Goal: Task Accomplishment & Management: Manage account settings

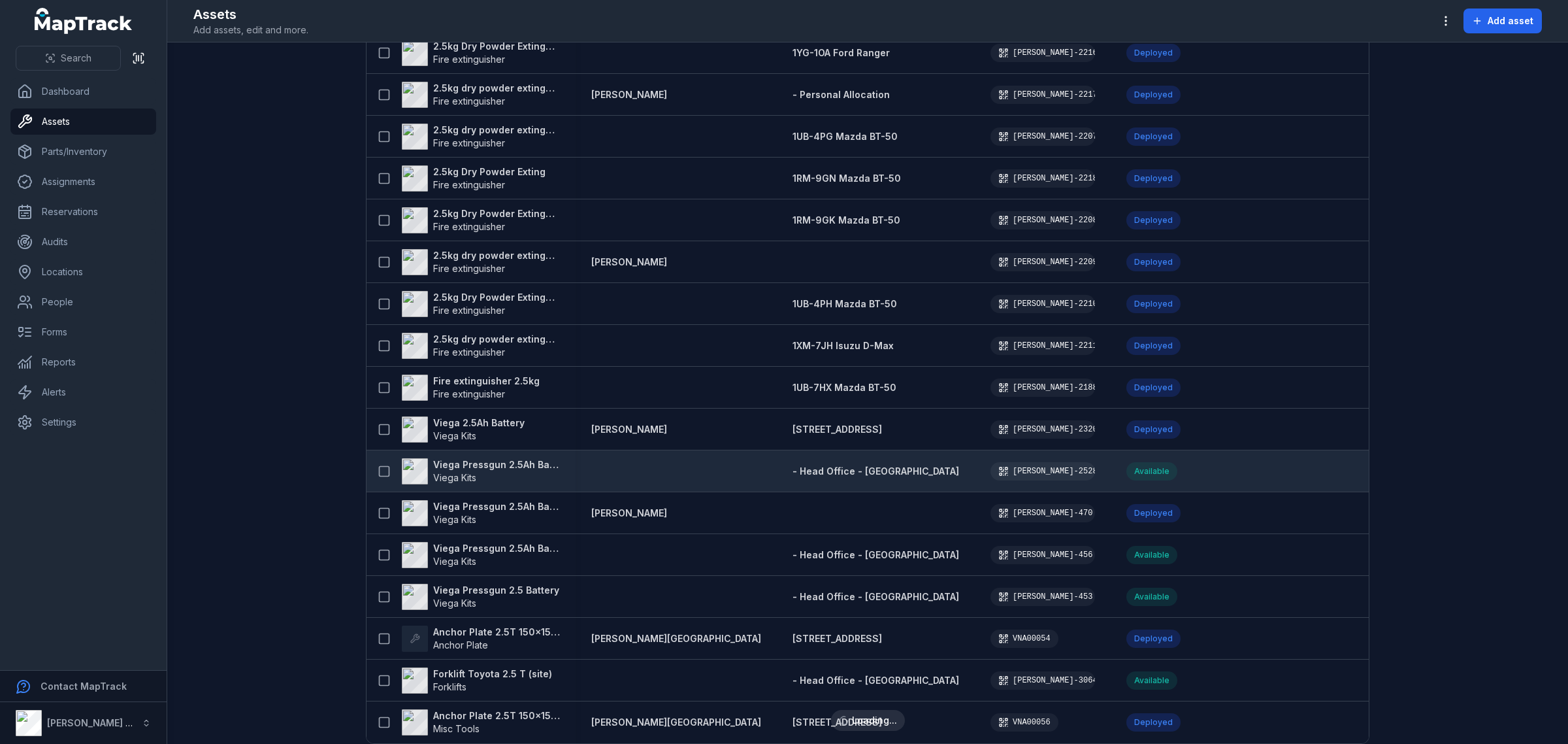
scroll to position [2418, 0]
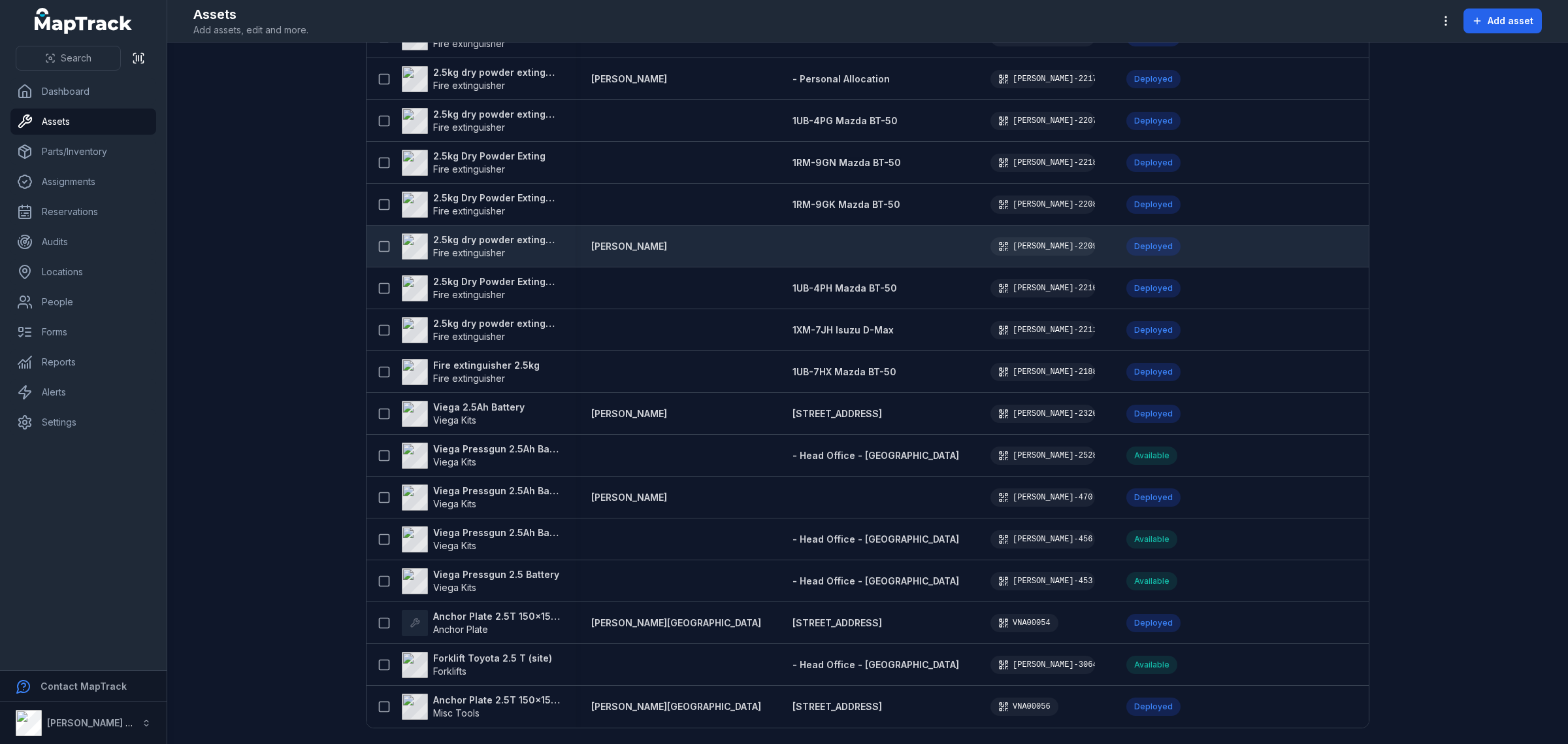
click at [481, 234] on strong "2.5kg dry powder extinguisher" at bounding box center [496, 239] width 126 height 13
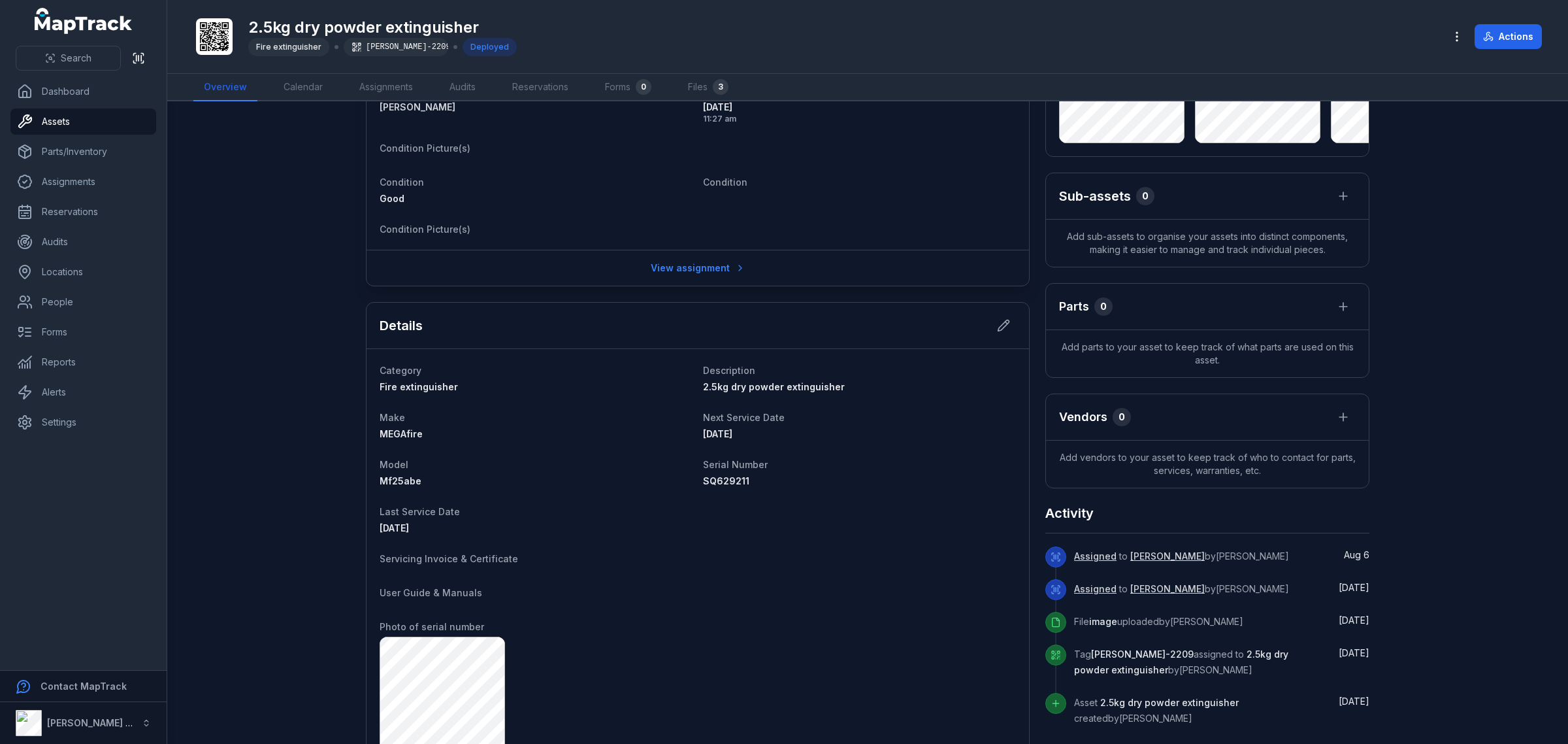
scroll to position [82, 0]
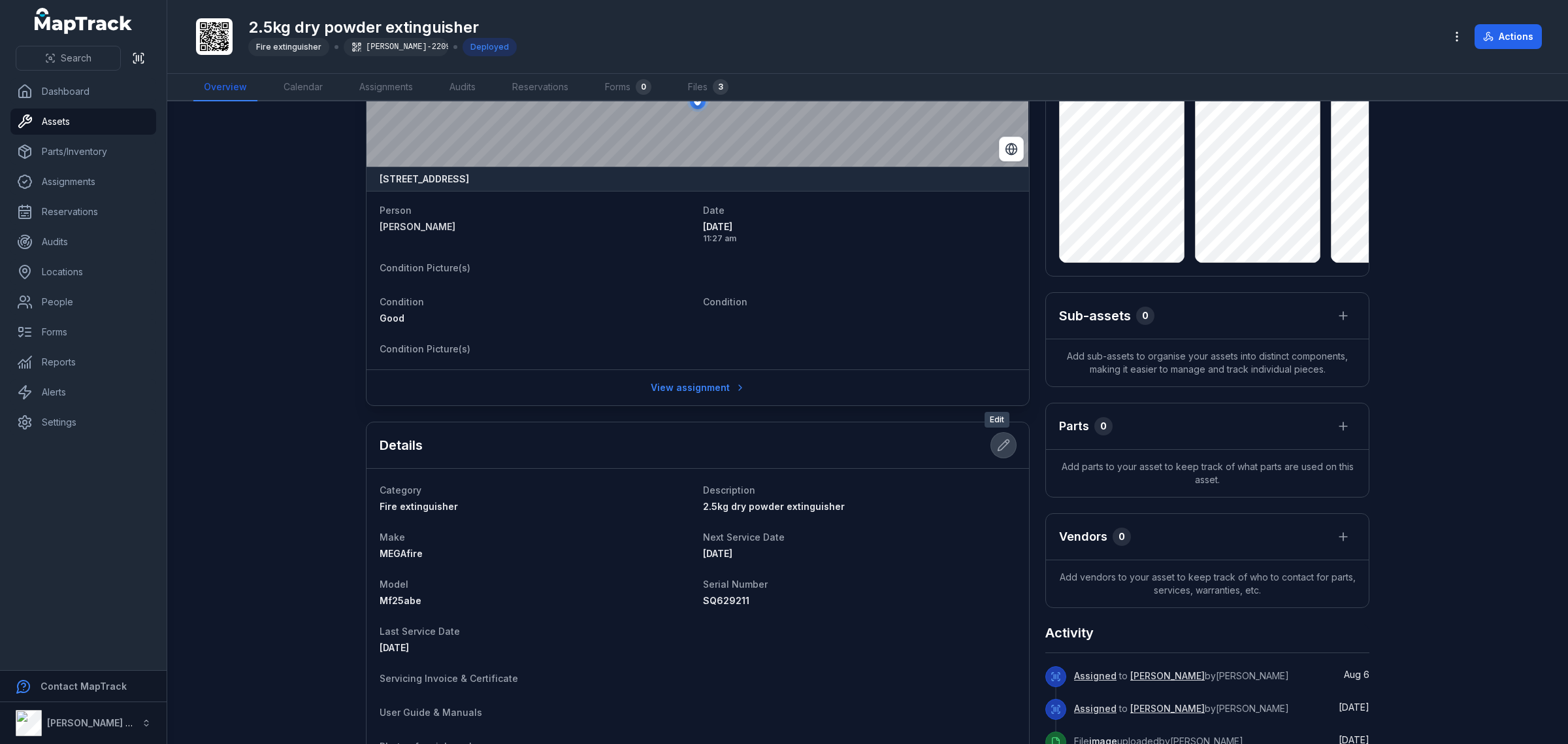
click at [999, 448] on icon at bounding box center [1004, 446] width 11 height 11
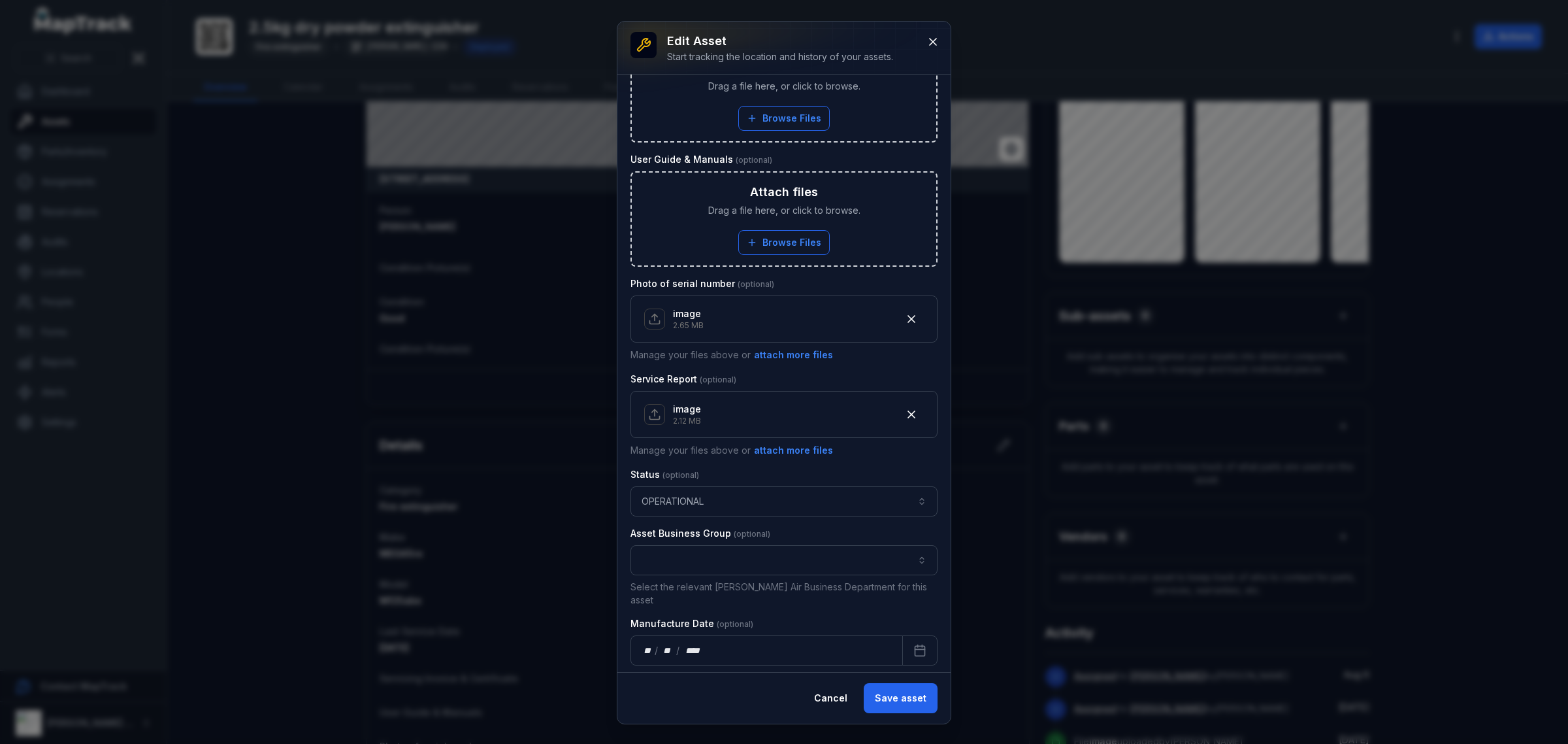
scroll to position [691, 0]
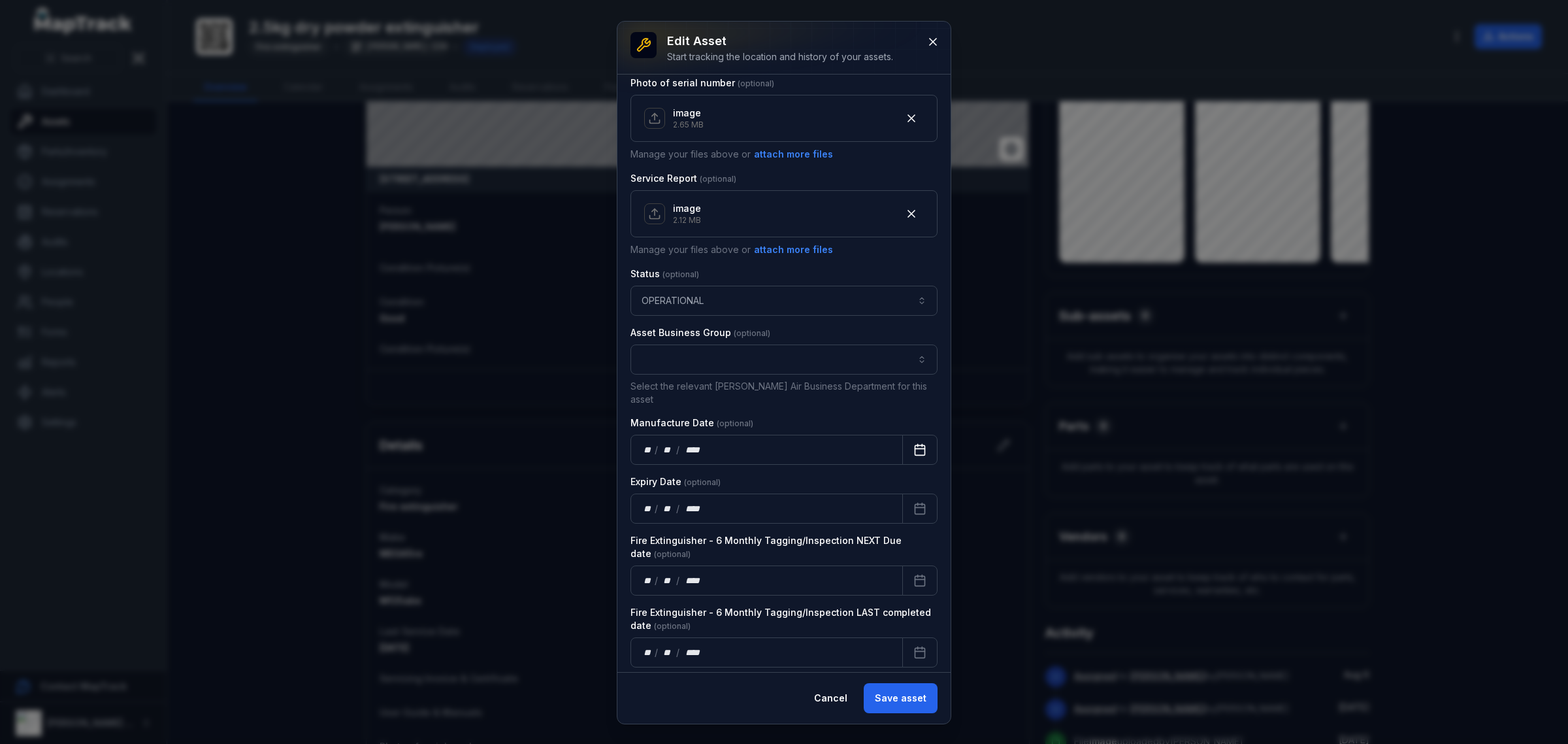
click at [903, 434] on button "Calendar" at bounding box center [920, 449] width 35 height 30
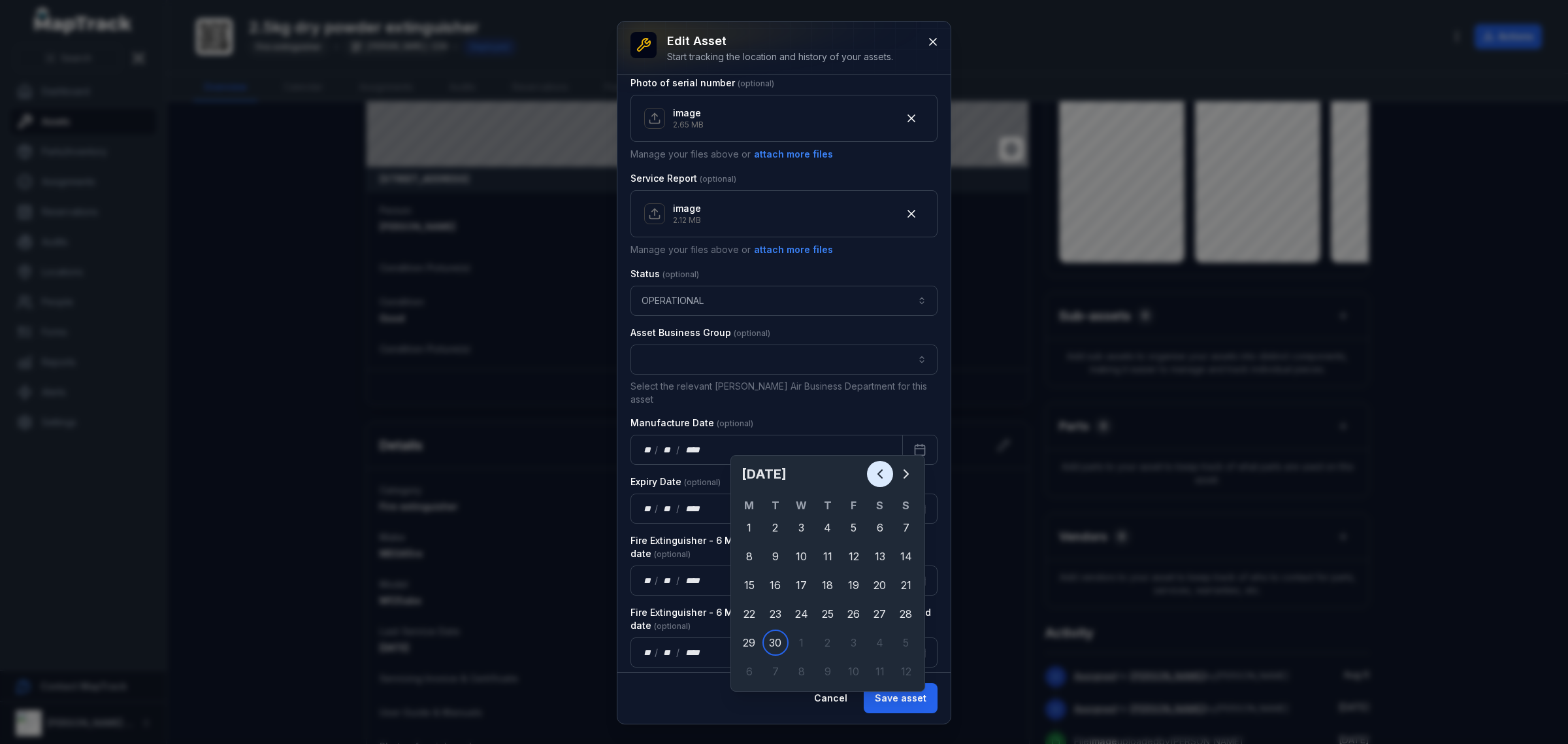
click at [881, 471] on icon "Previous" at bounding box center [880, 473] width 4 height 8
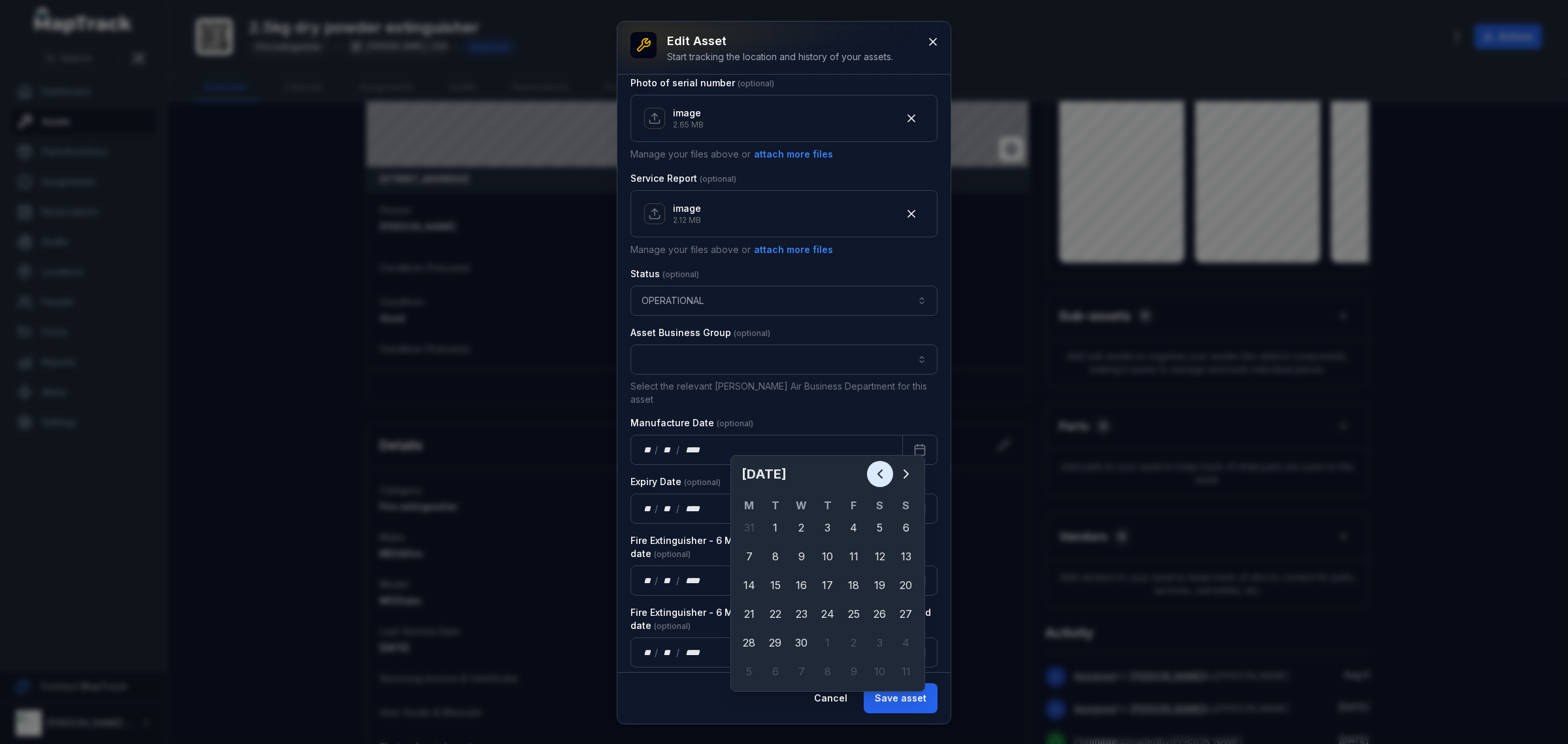
click at [881, 471] on icon "Previous" at bounding box center [880, 473] width 4 height 8
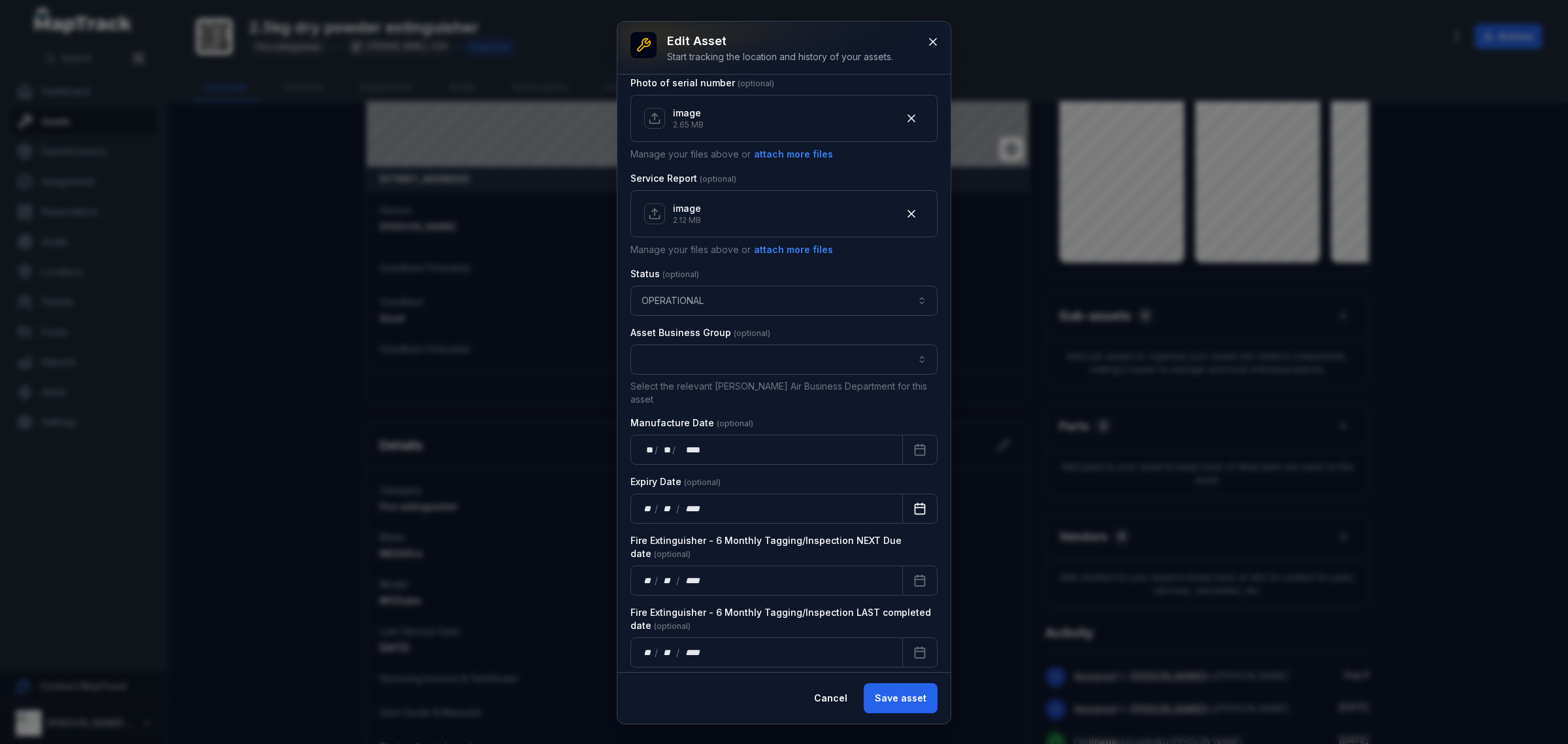
click at [915, 493] on button "Calendar" at bounding box center [920, 508] width 35 height 30
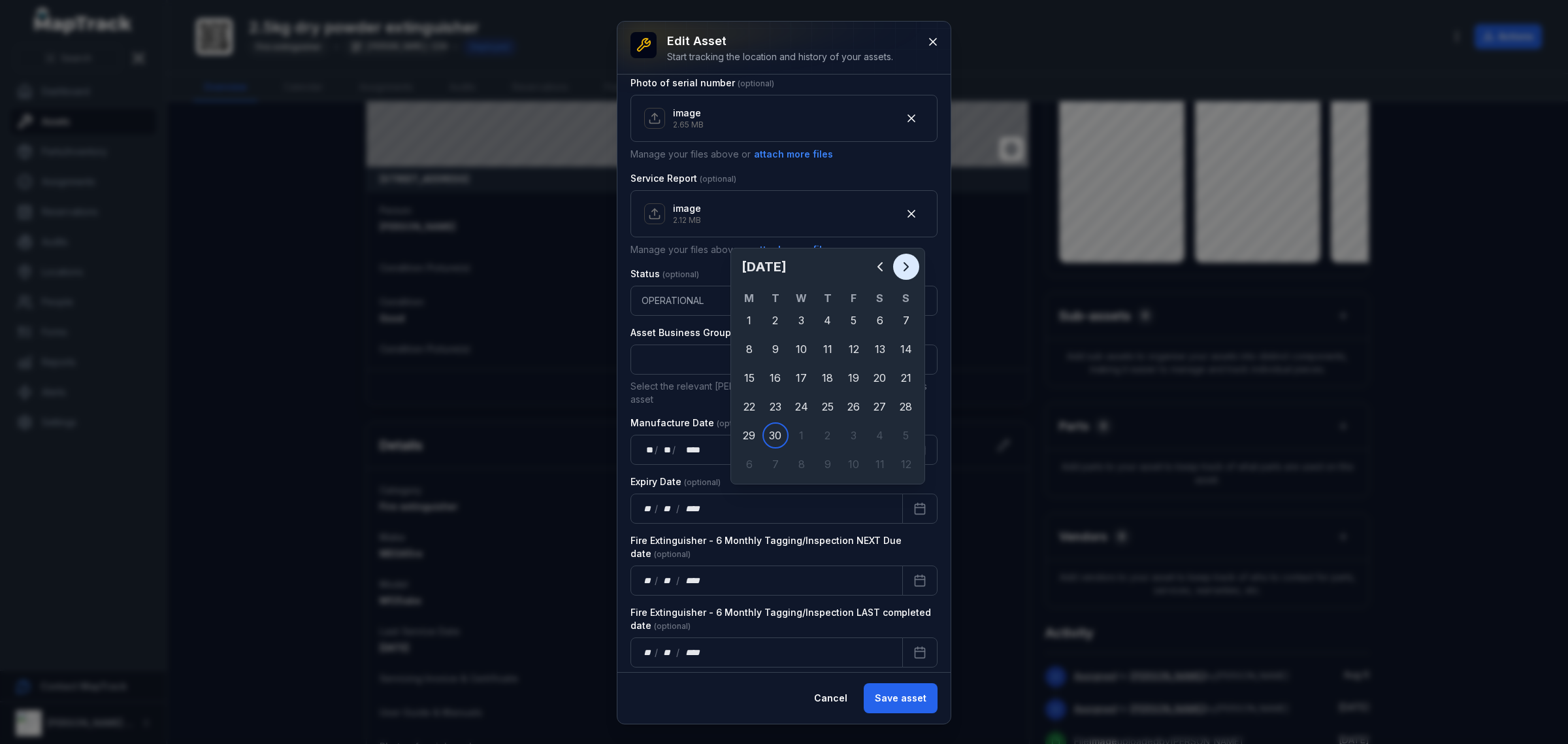
click at [908, 262] on icon "Next" at bounding box center [907, 266] width 16 height 16
click at [907, 262] on icon "Next" at bounding box center [907, 266] width 16 height 16
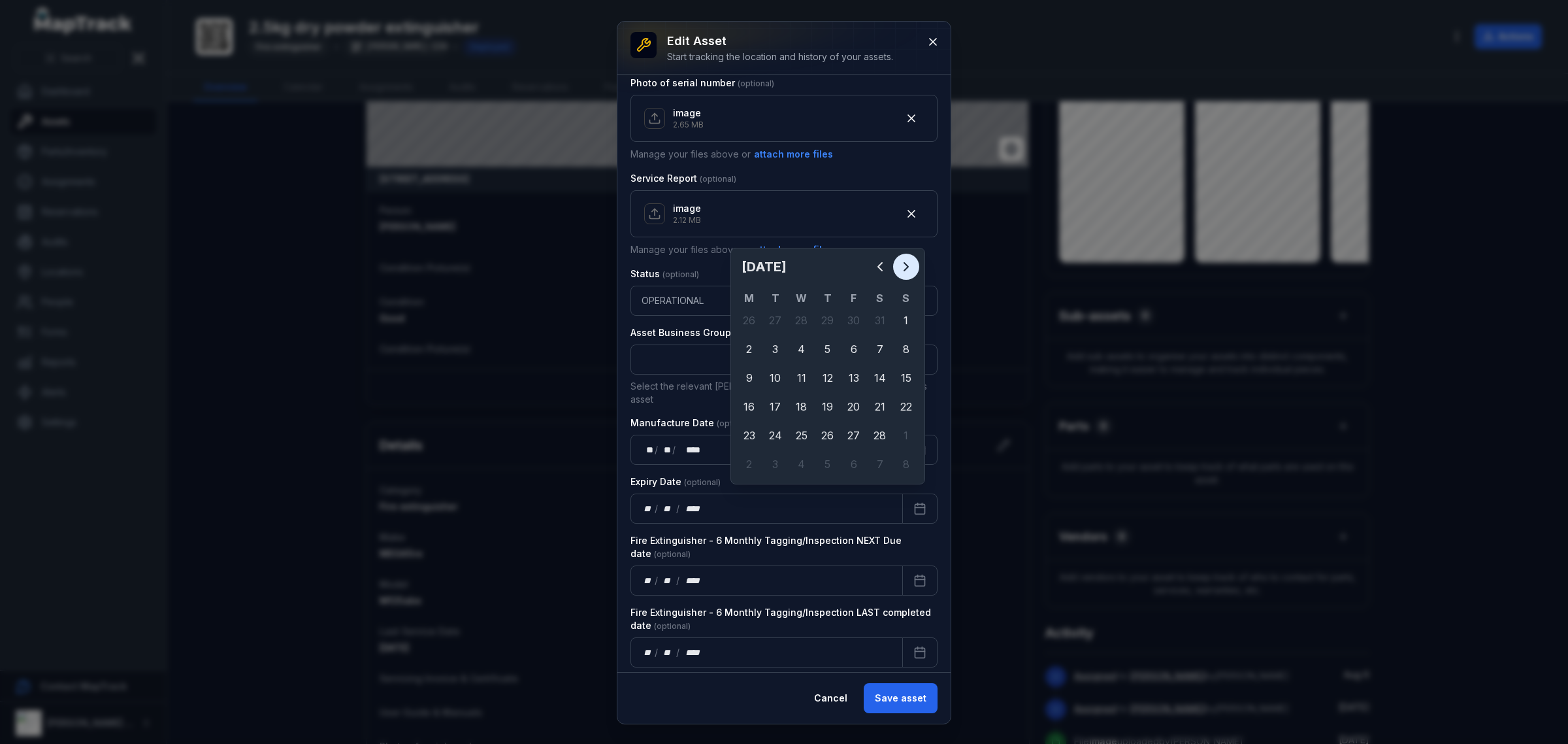
click at [907, 262] on icon "Next" at bounding box center [907, 266] width 16 height 16
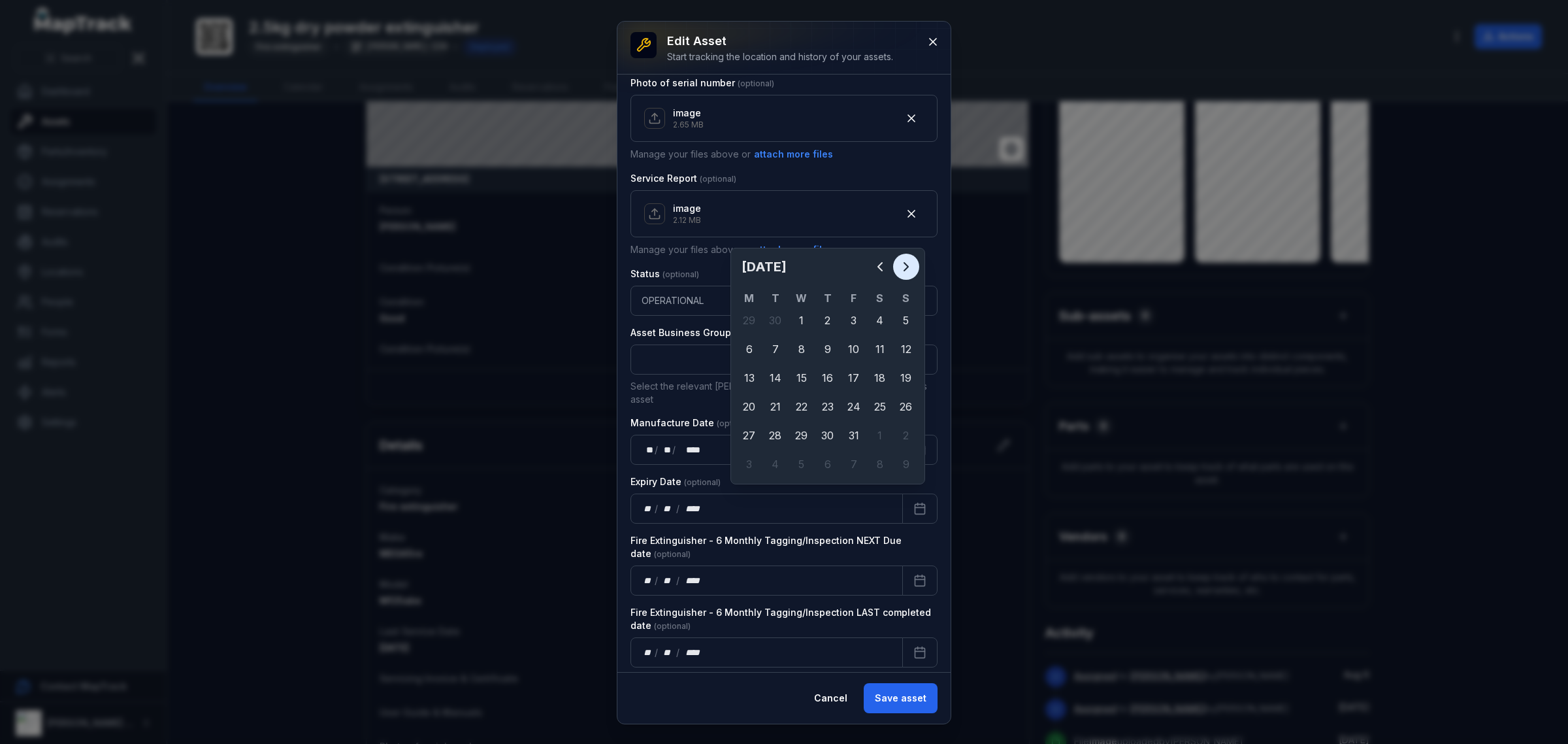
click at [907, 262] on icon "Next" at bounding box center [907, 266] width 16 height 16
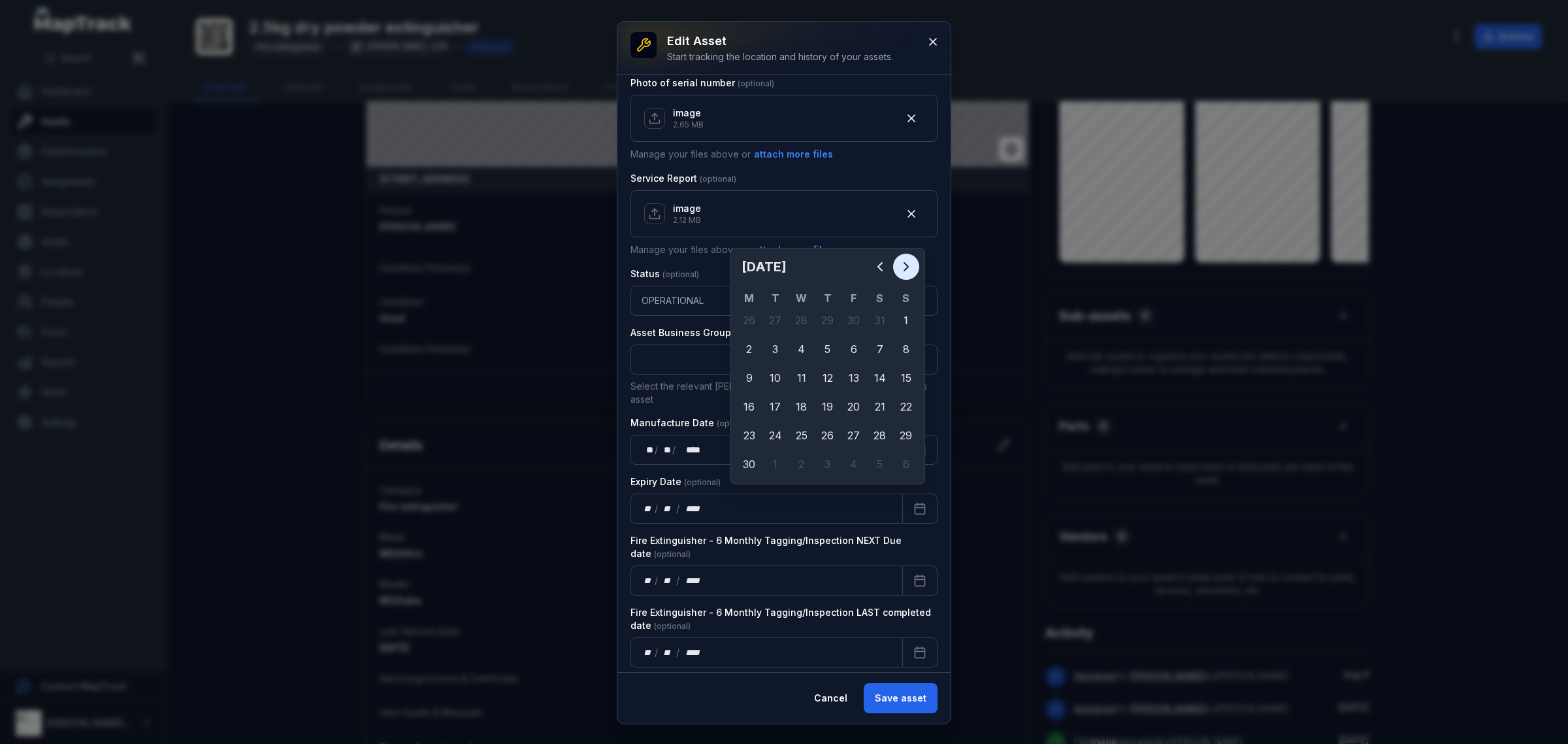
click at [907, 262] on icon "Next" at bounding box center [907, 266] width 16 height 16
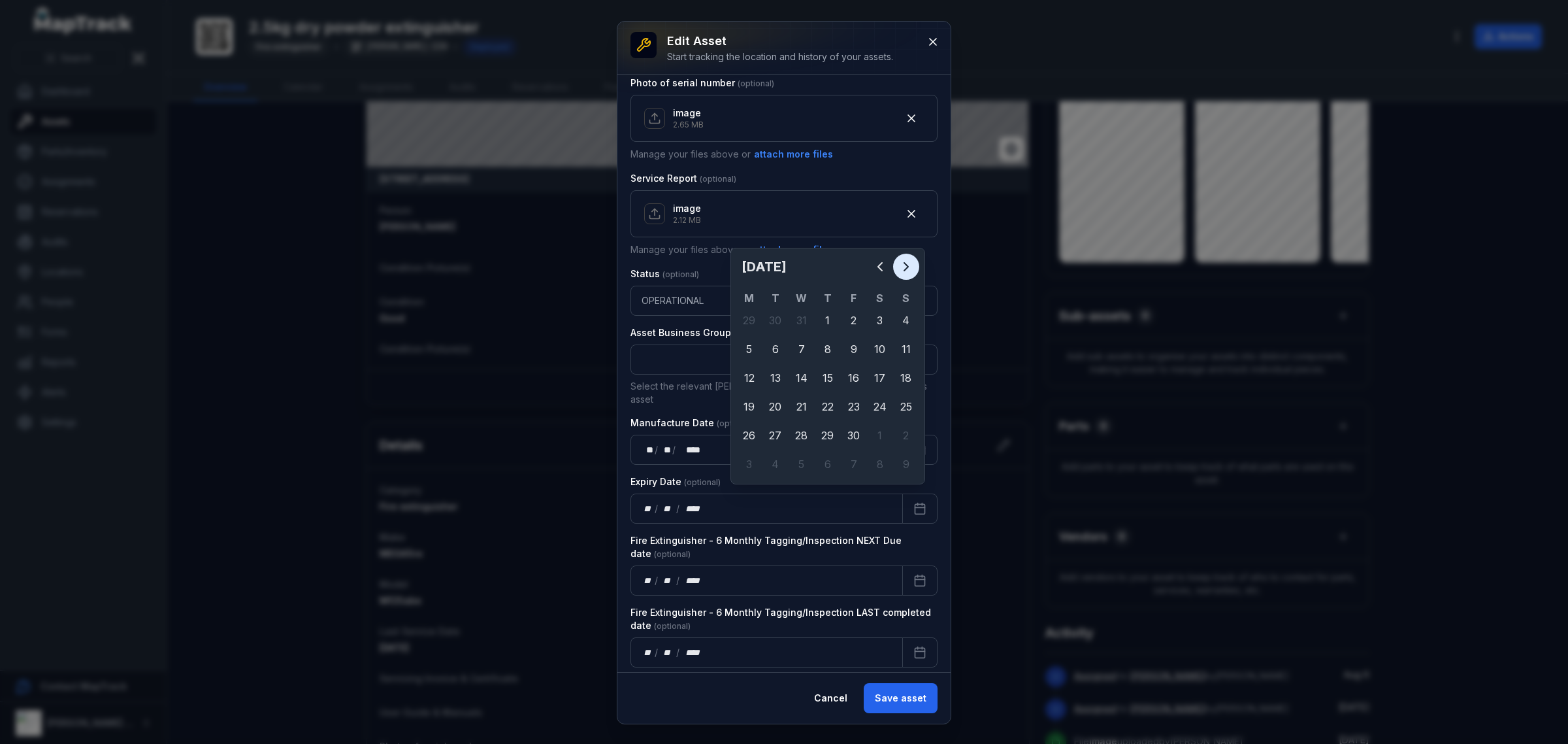
click at [907, 262] on icon "Next" at bounding box center [907, 266] width 16 height 16
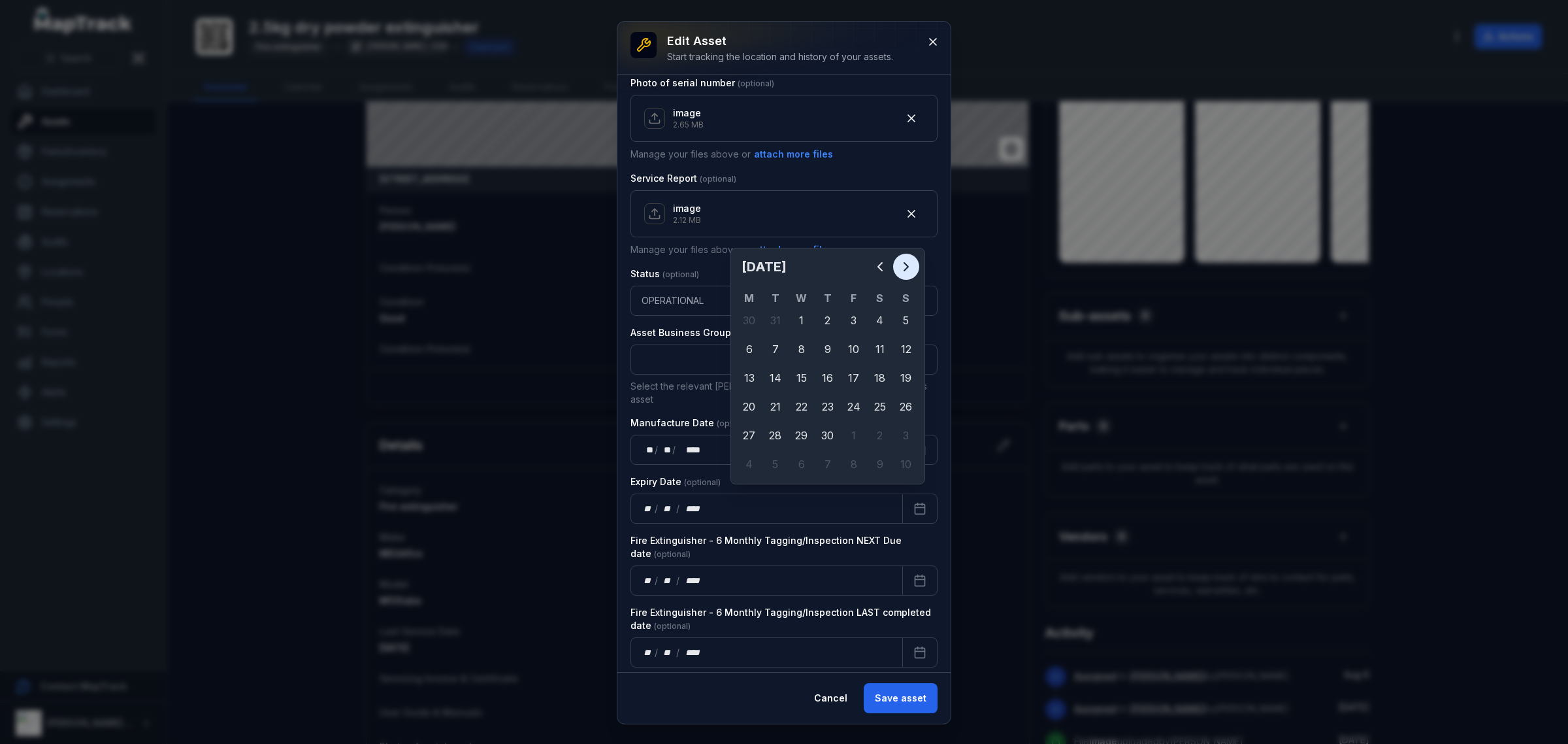
click at [907, 262] on icon "Next" at bounding box center [907, 266] width 16 height 16
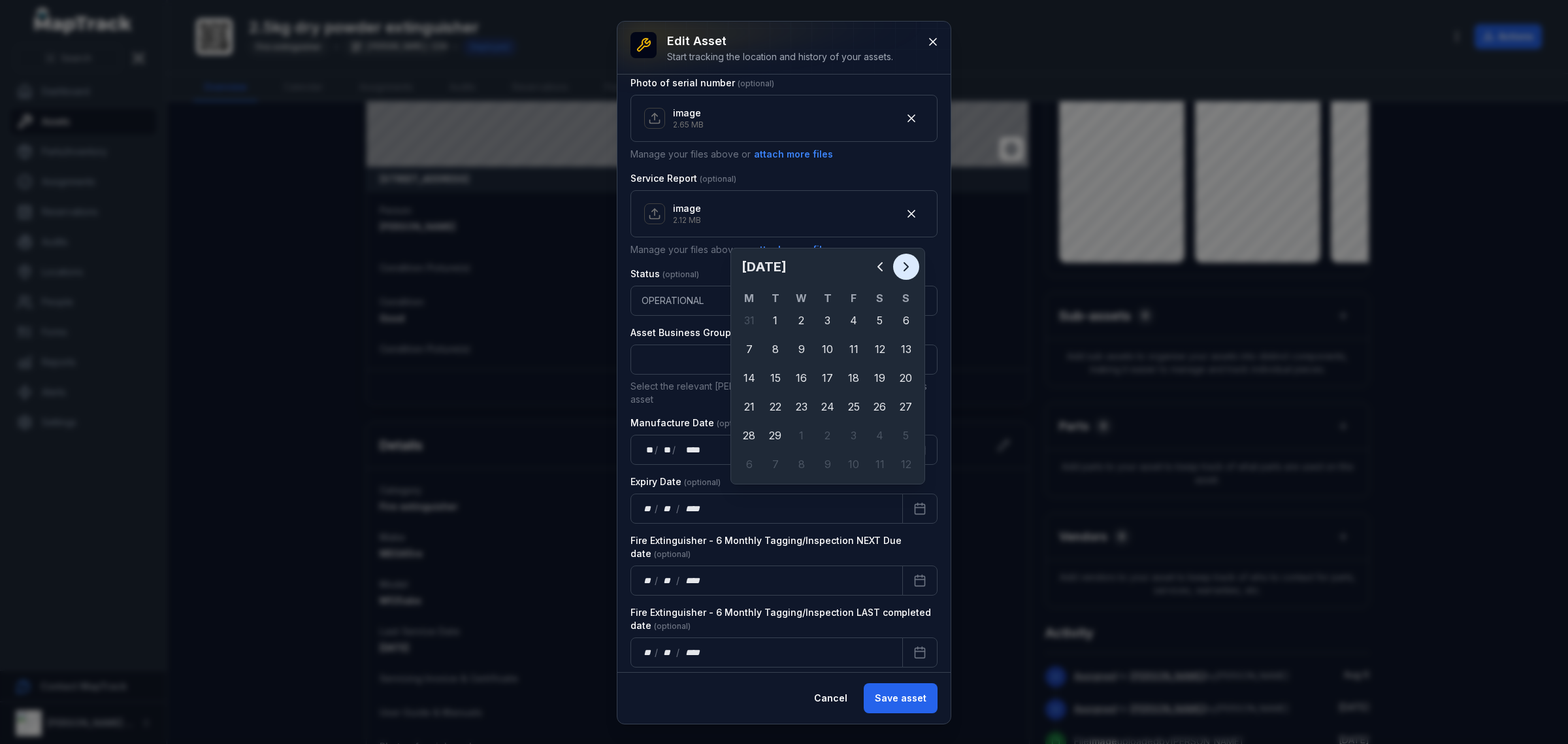
click at [907, 262] on icon "Next" at bounding box center [907, 266] width 16 height 16
click at [889, 264] on button "Previous" at bounding box center [881, 267] width 27 height 27
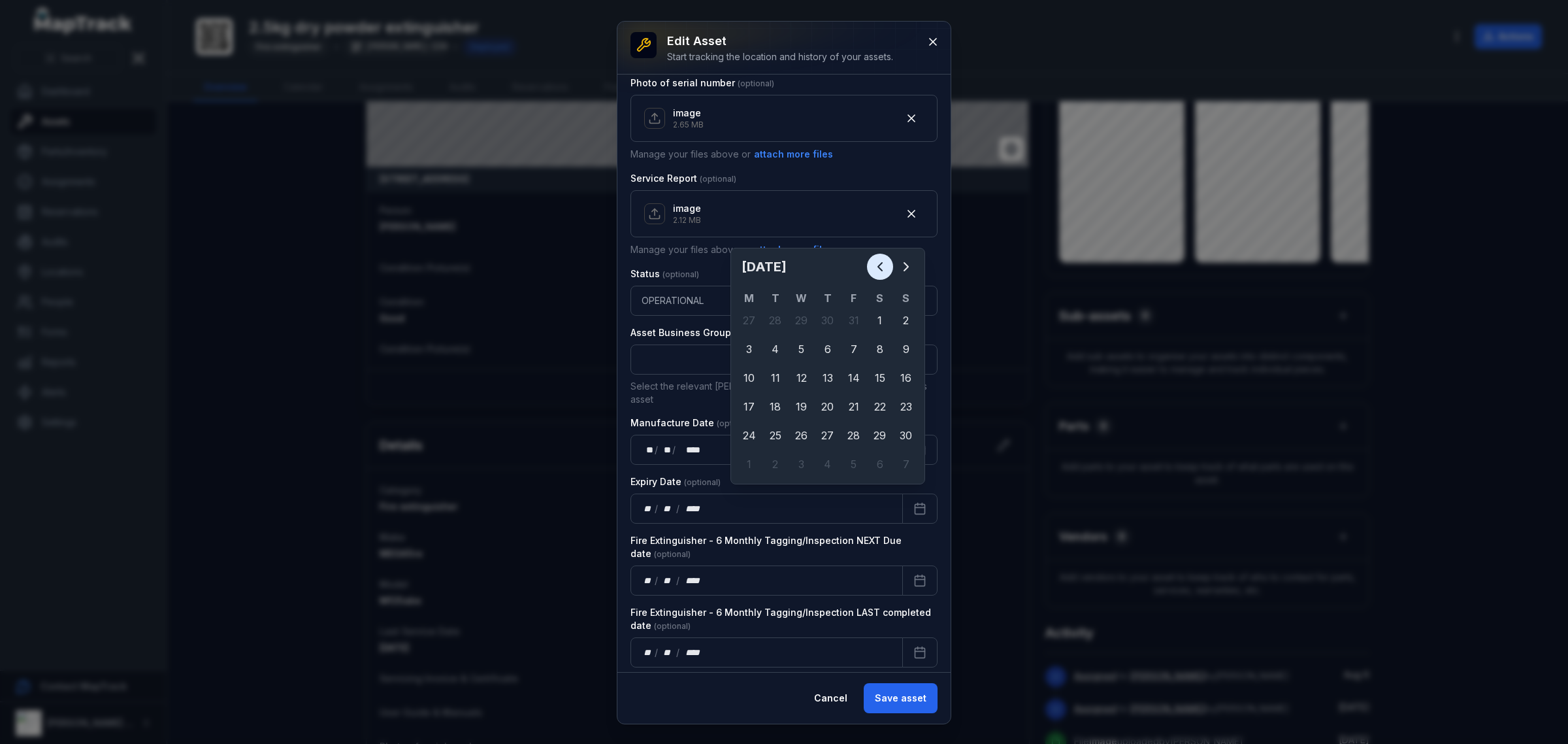
click at [880, 259] on icon "Previous" at bounding box center [880, 266] width 16 height 16
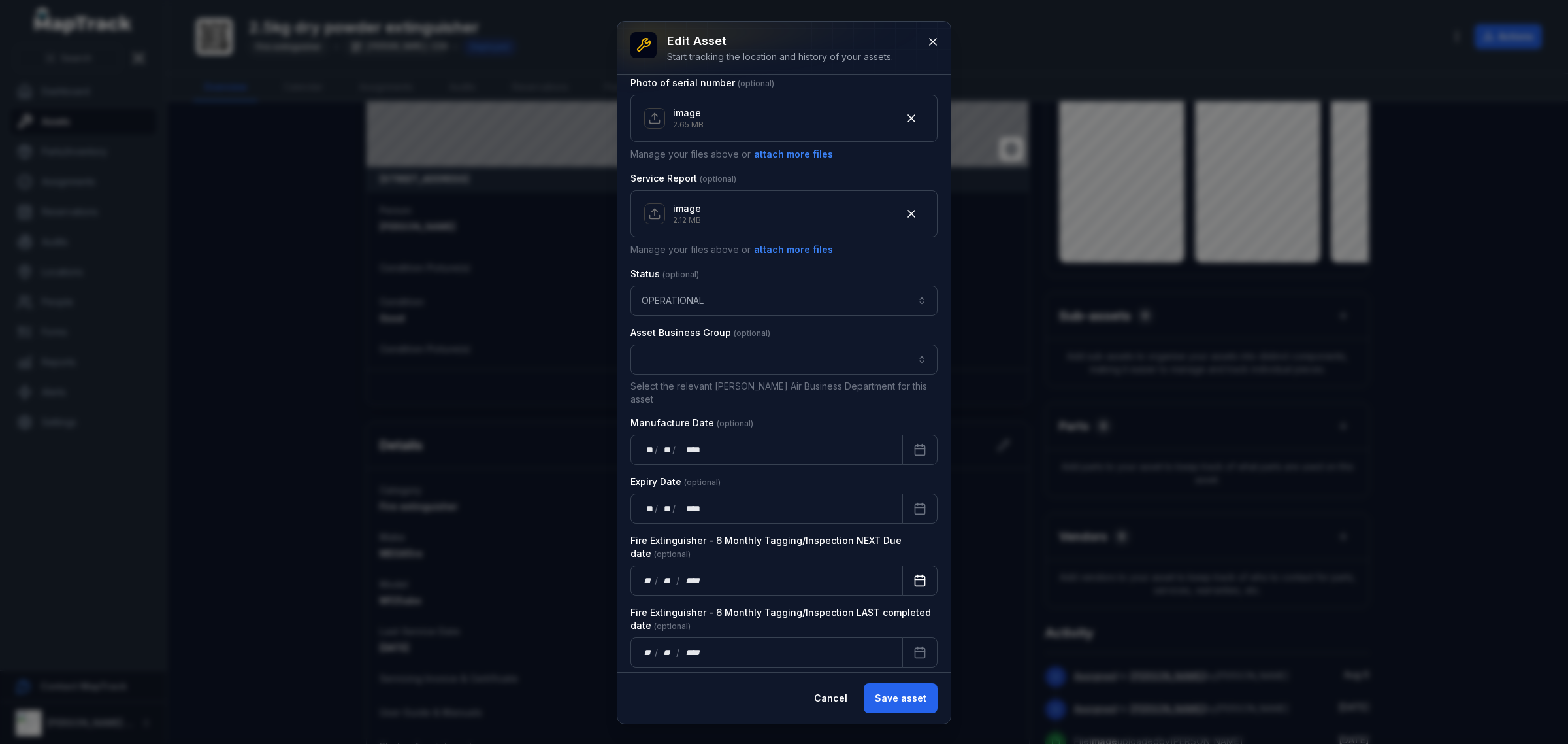
click at [903, 572] on button "Calendar" at bounding box center [920, 581] width 35 height 30
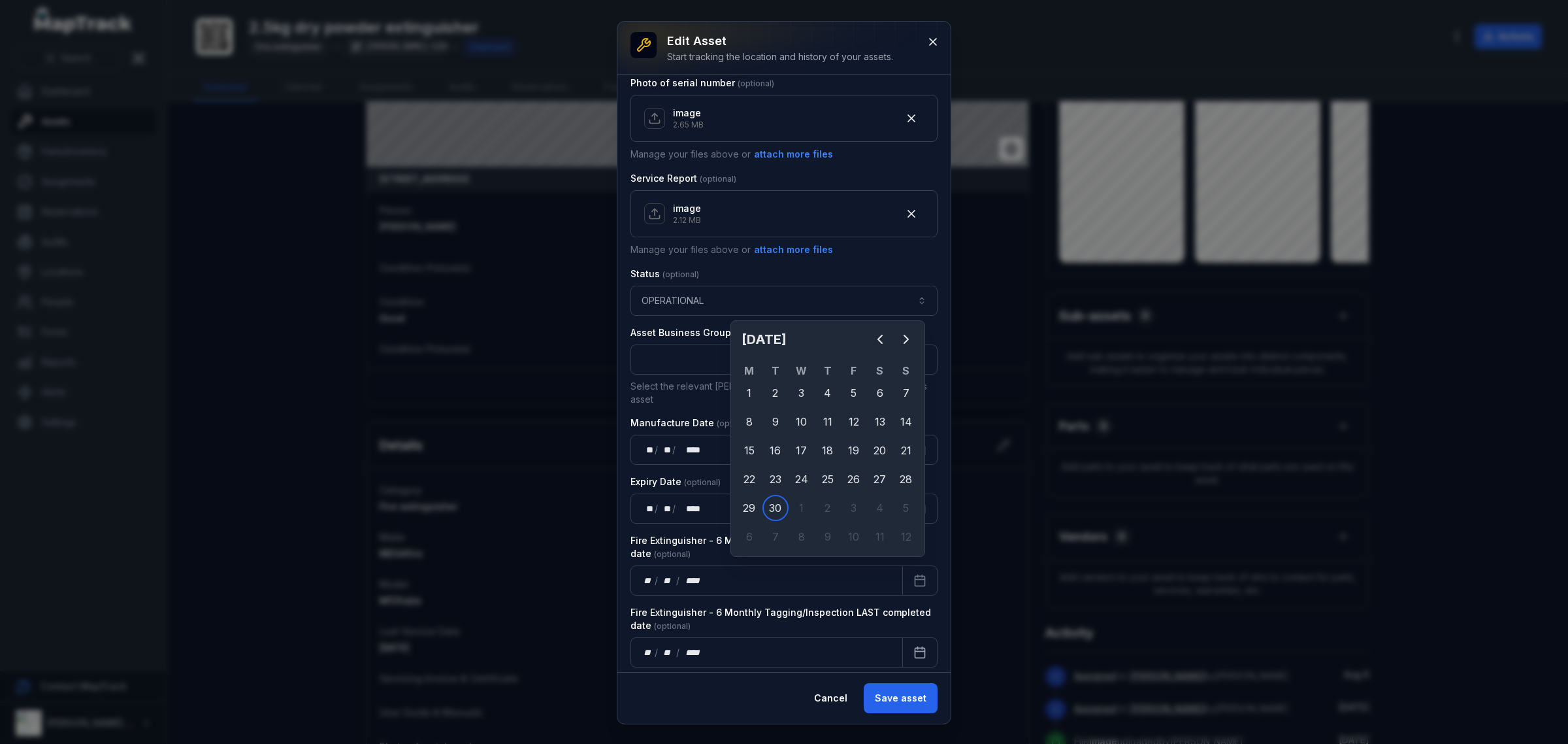
click at [851, 639] on div "** / ** / ****" at bounding box center [767, 652] width 273 height 30
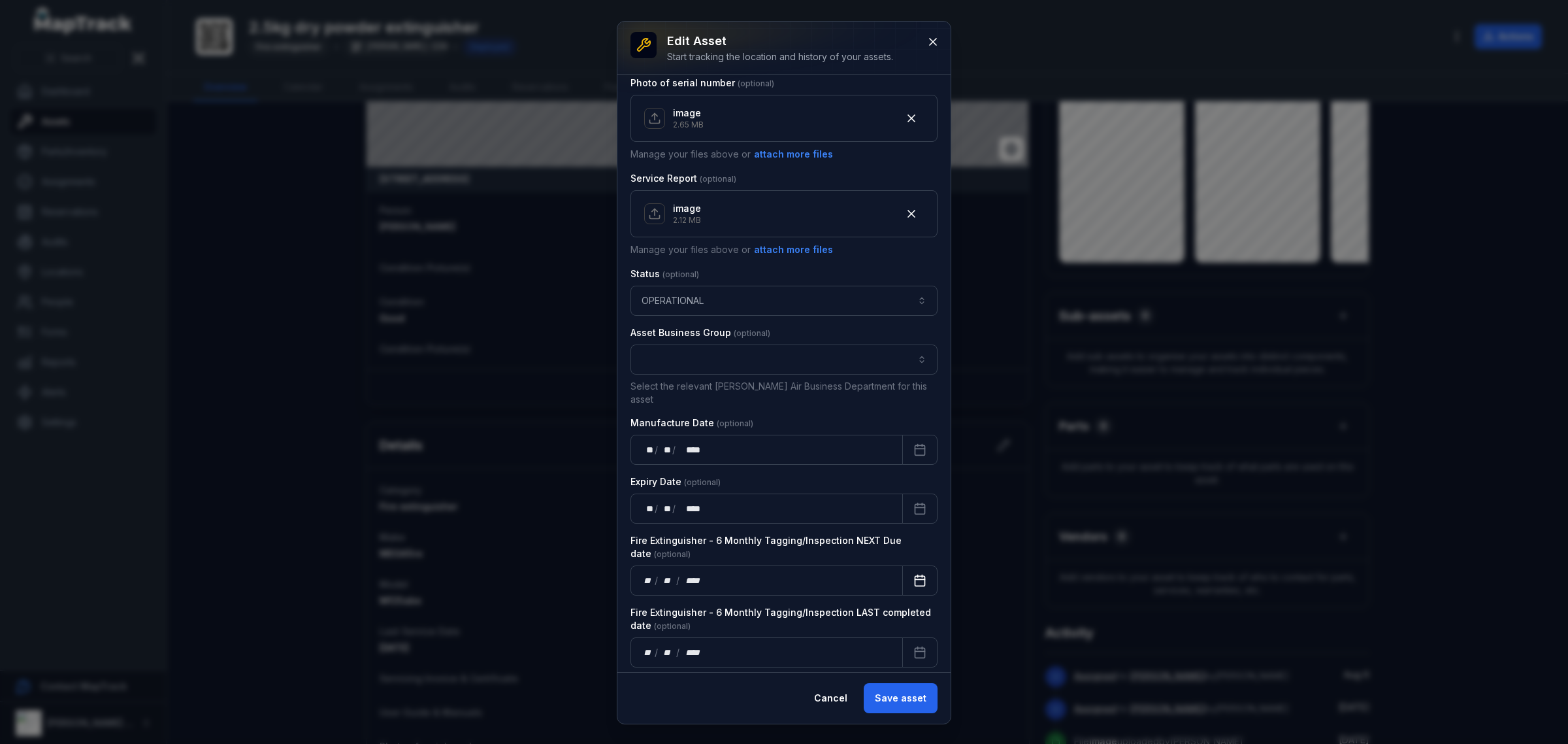
click at [913, 574] on icon "Calendar" at bounding box center [920, 581] width 13 height 13
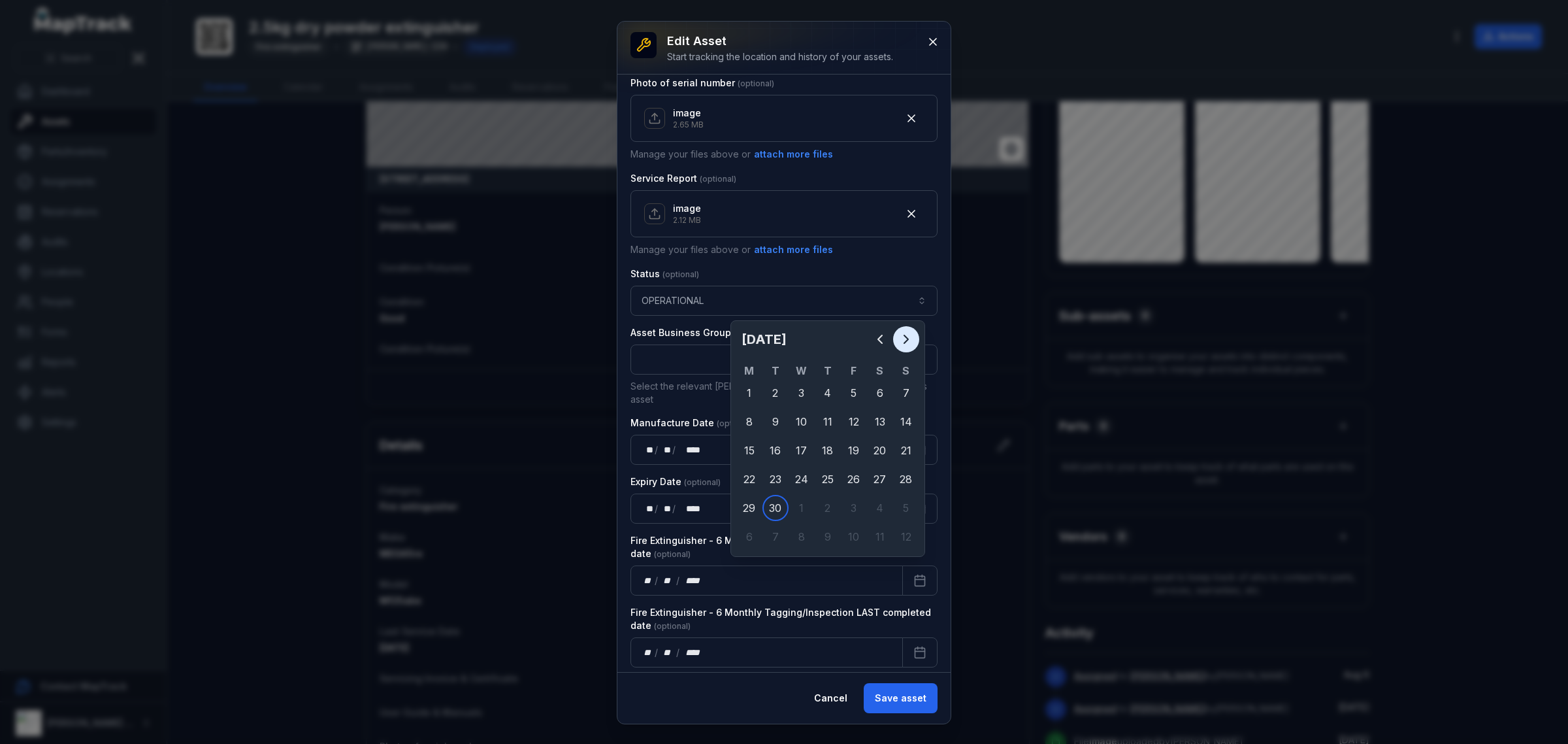
click at [915, 334] on button "Next" at bounding box center [907, 339] width 27 height 27
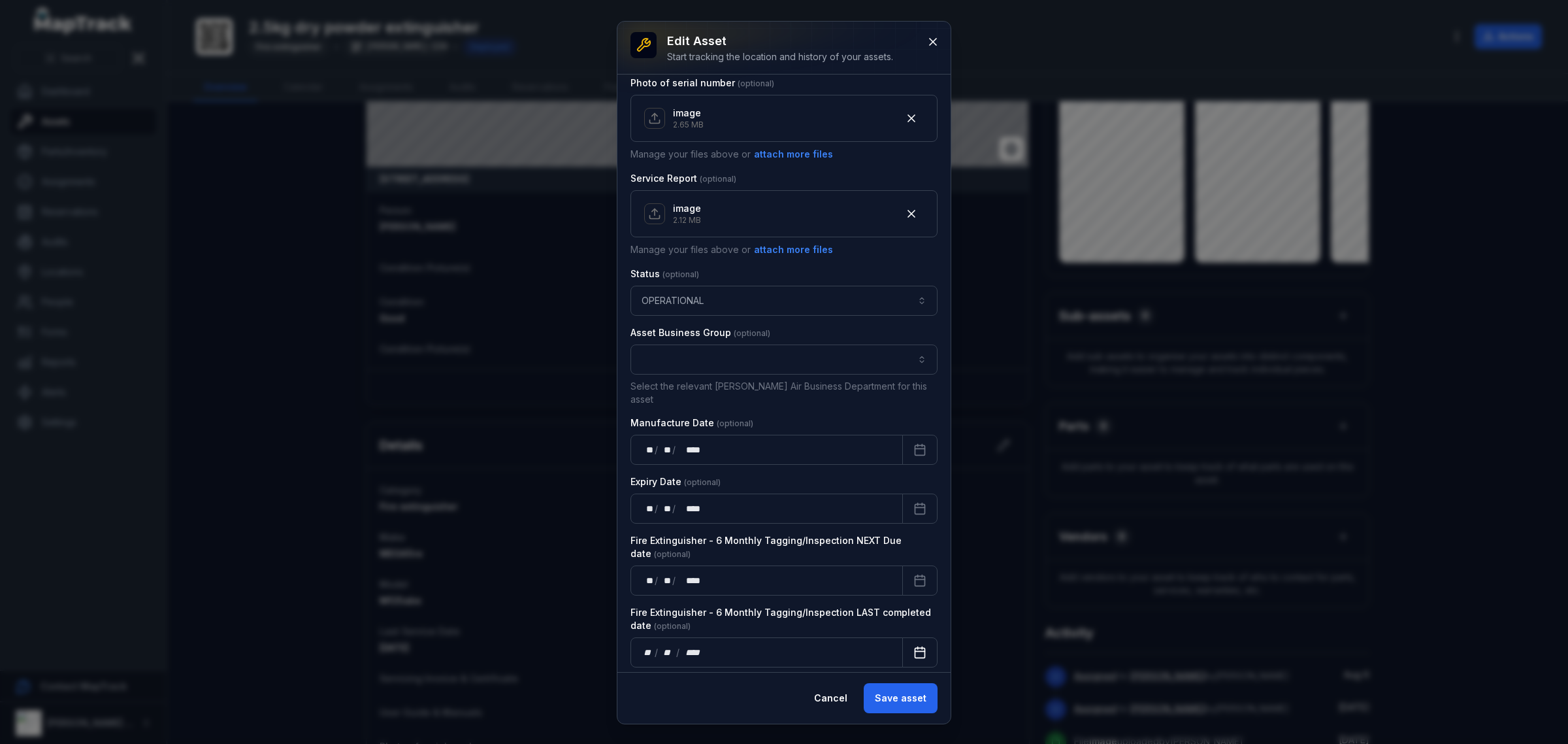
click at [913, 645] on icon "Calendar" at bounding box center [920, 652] width 13 height 13
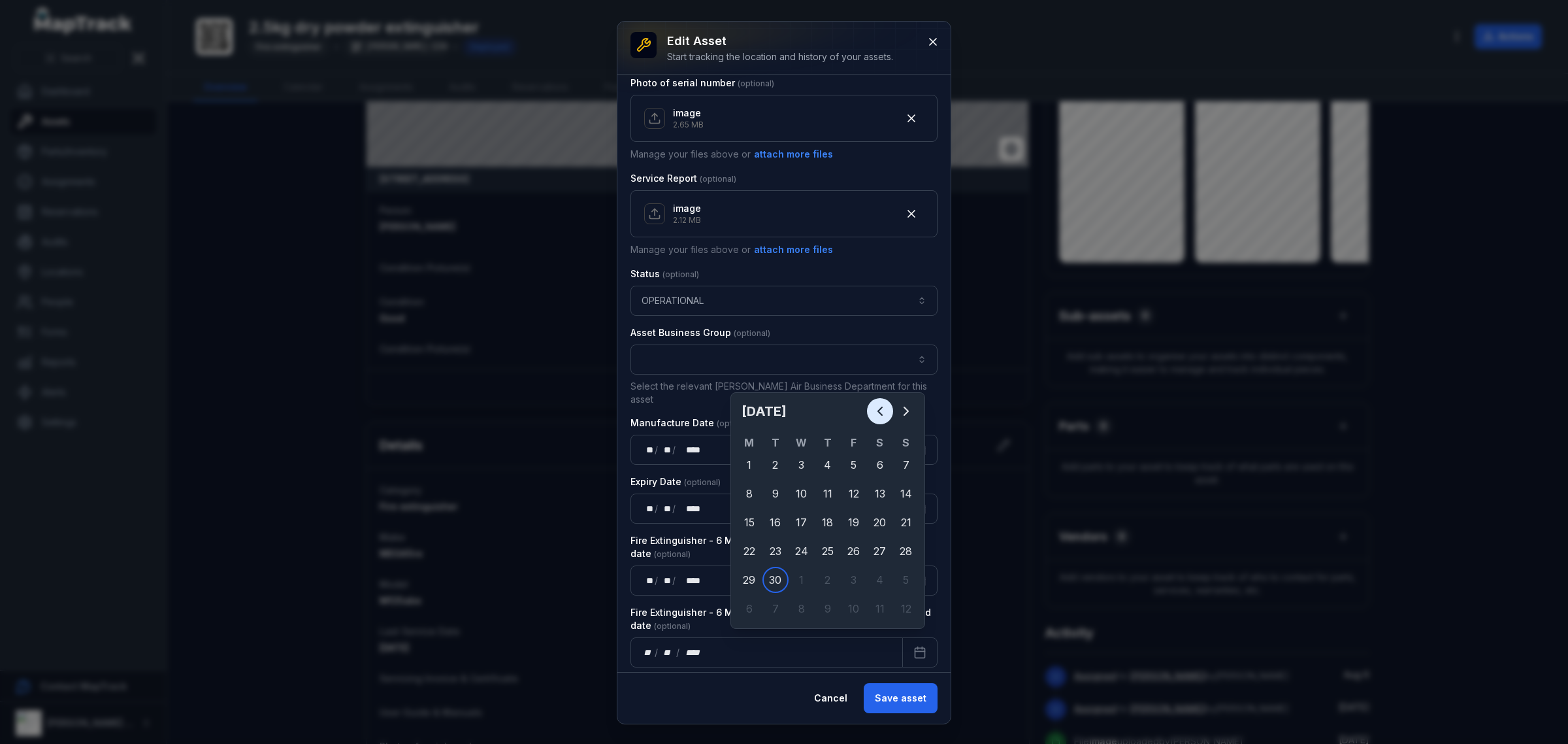
click at [884, 401] on button "Previous" at bounding box center [881, 411] width 27 height 27
click at [884, 403] on button "Previous" at bounding box center [881, 411] width 27 height 27
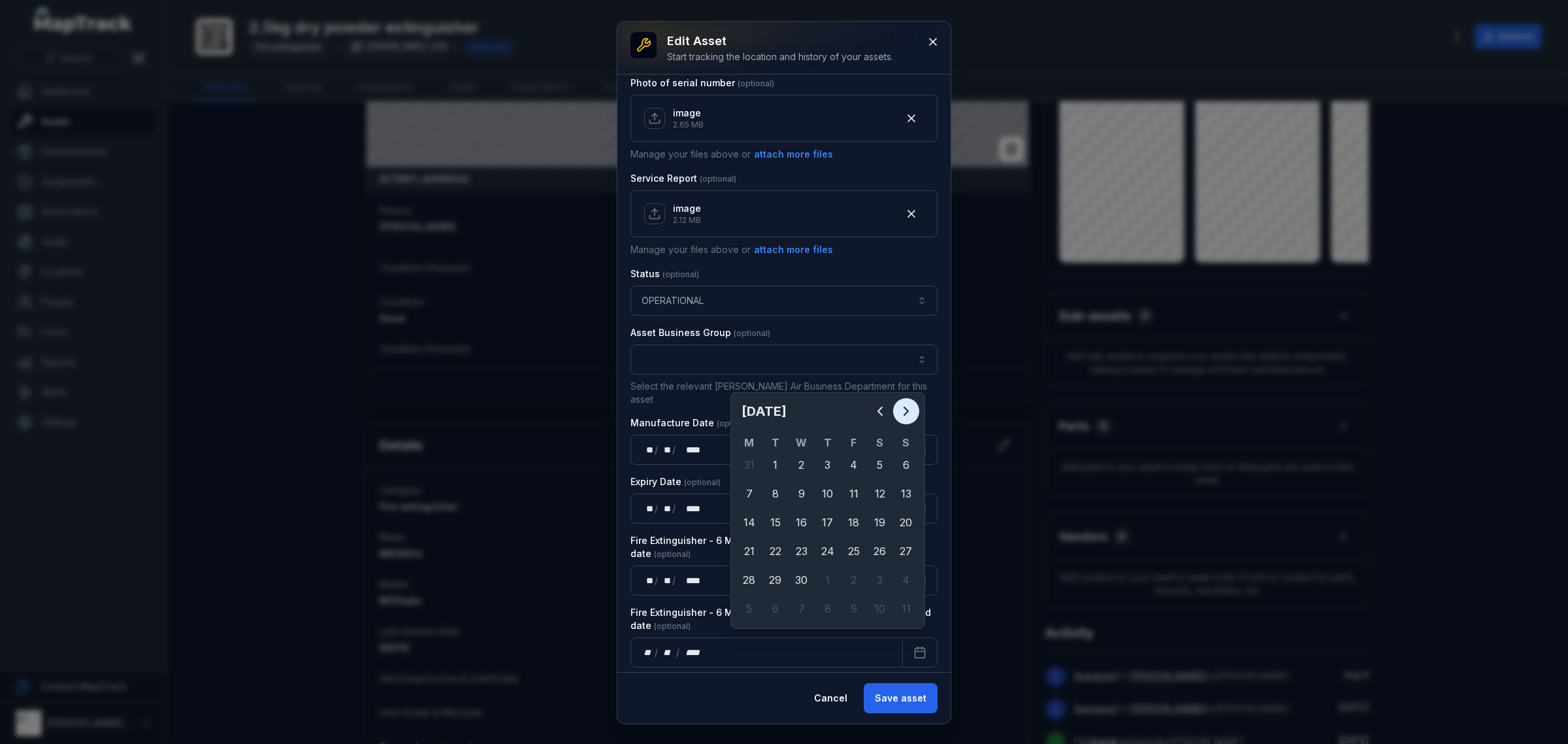
click at [896, 411] on button "Next" at bounding box center [907, 411] width 27 height 27
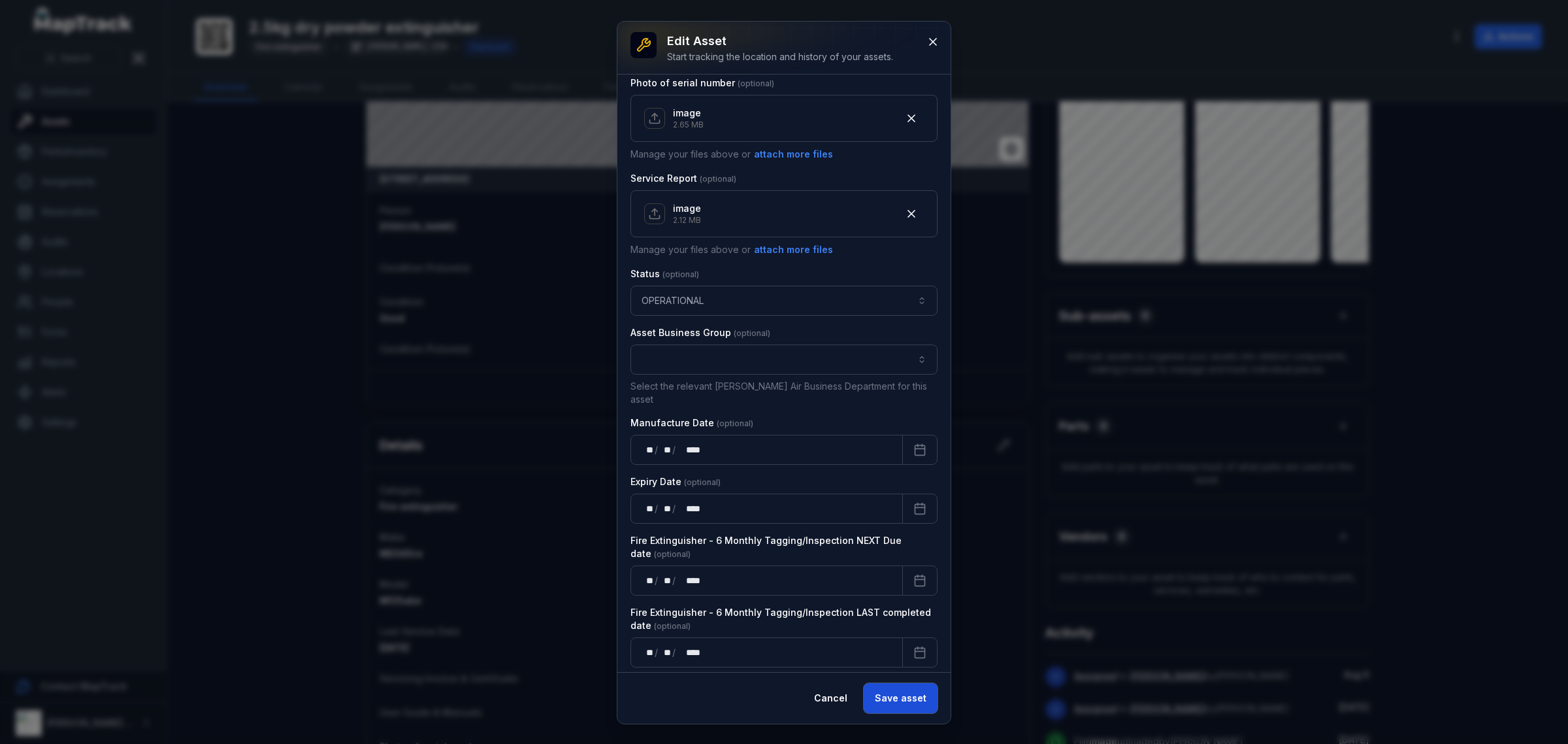
click at [895, 693] on button "Save asset" at bounding box center [901, 698] width 74 height 30
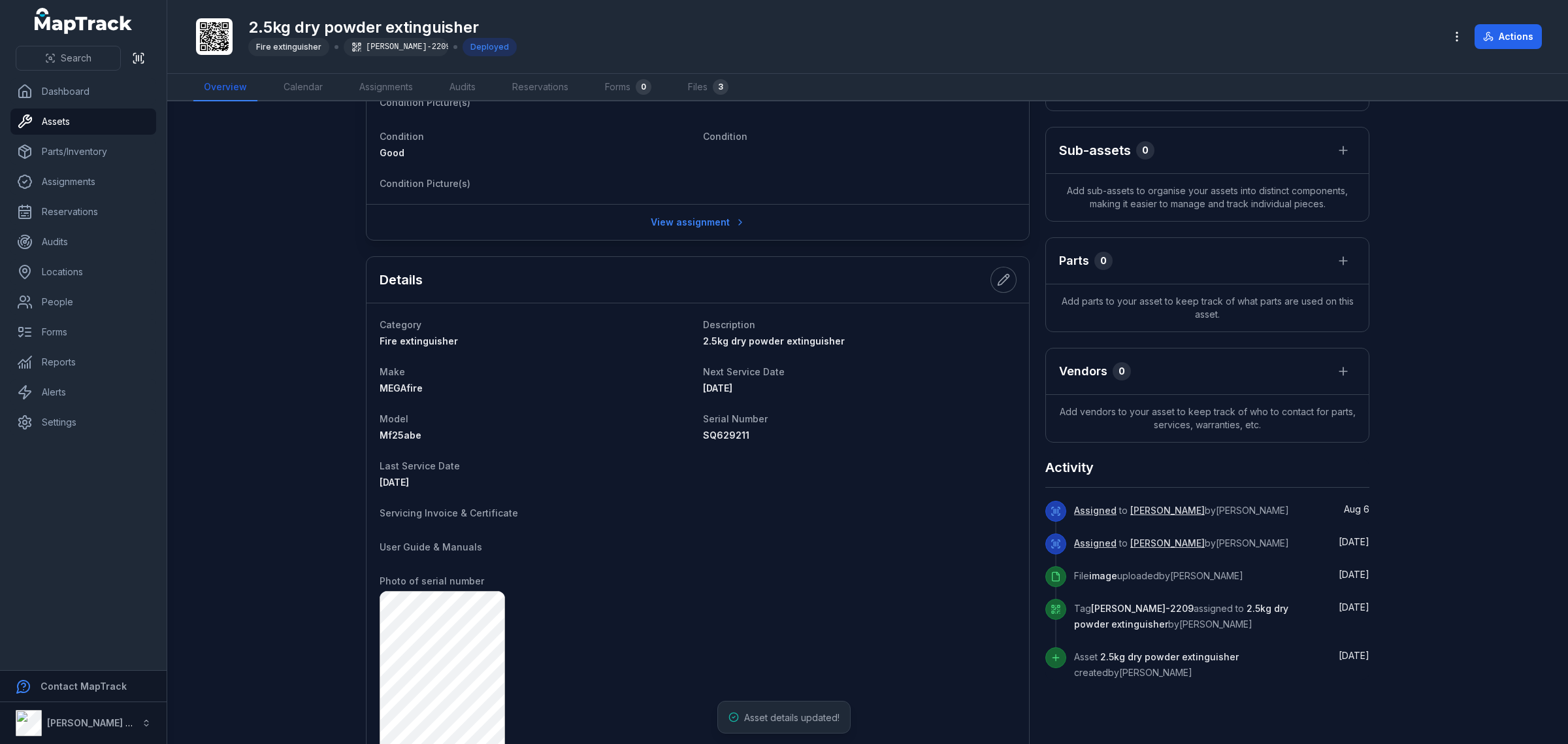
scroll to position [409, 0]
